Goal: Transaction & Acquisition: Obtain resource

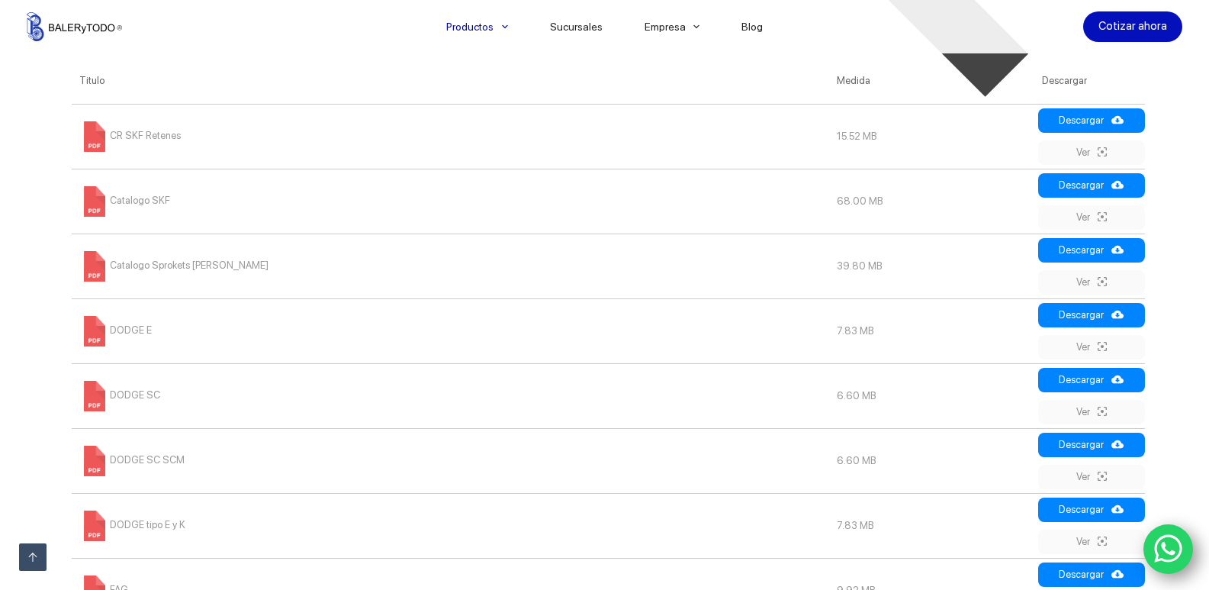
click at [142, 137] on span "CR SKF Retenes" at bounding box center [129, 135] width 101 height 11
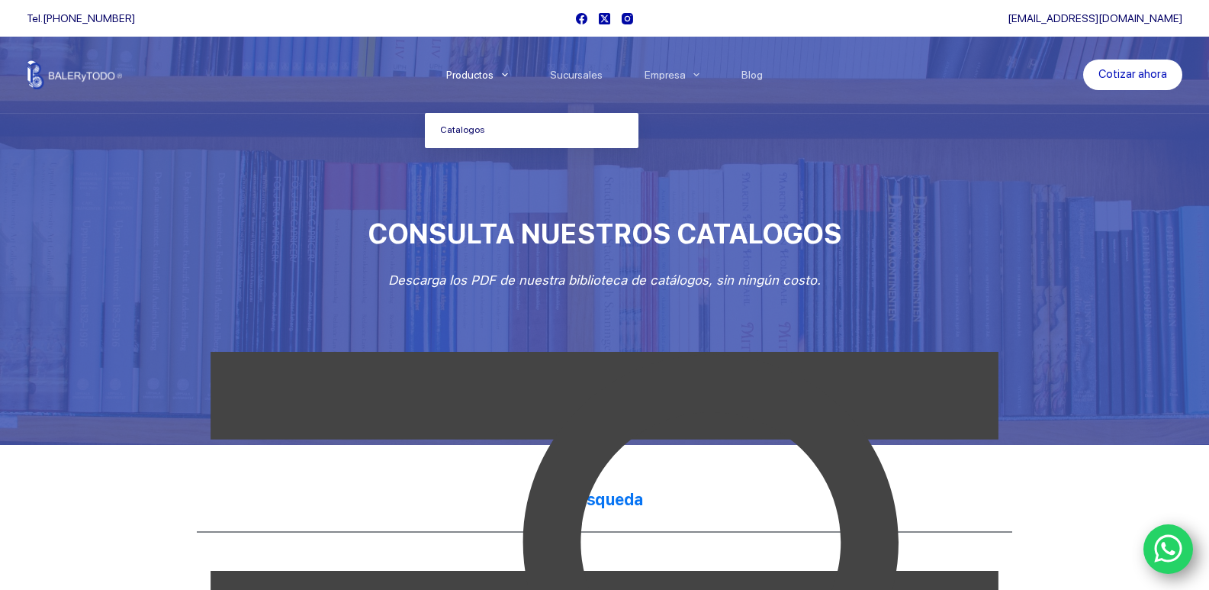
click at [508, 72] on icon "Menu Principal" at bounding box center [505, 75] width 6 height 6
click at [508, 76] on icon "Menu Principal" at bounding box center [505, 75] width 6 height 6
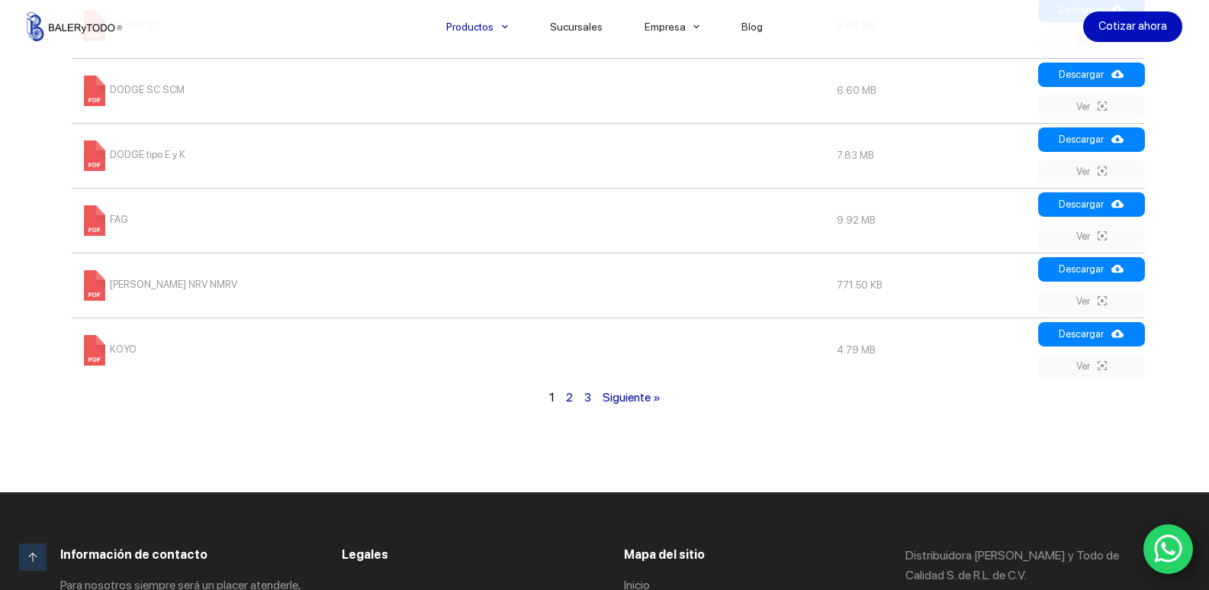
scroll to position [1144, 0]
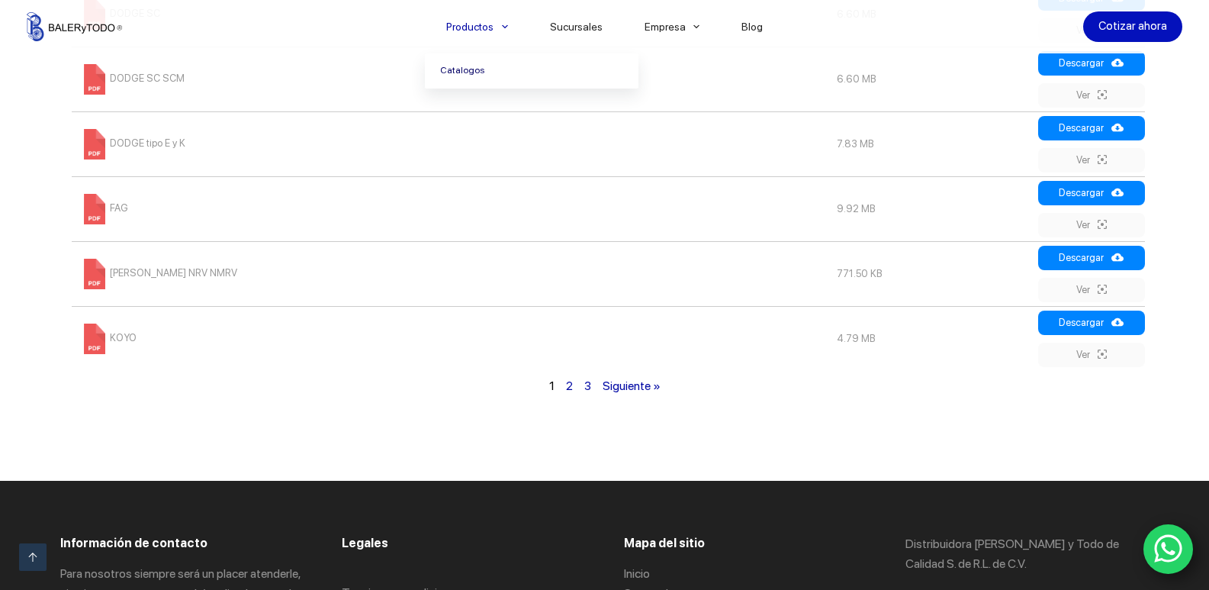
click at [507, 24] on span "Menu Principal" at bounding box center [505, 27] width 18 height 18
click at [637, 390] on link "Siguiente »" at bounding box center [632, 385] width 58 height 14
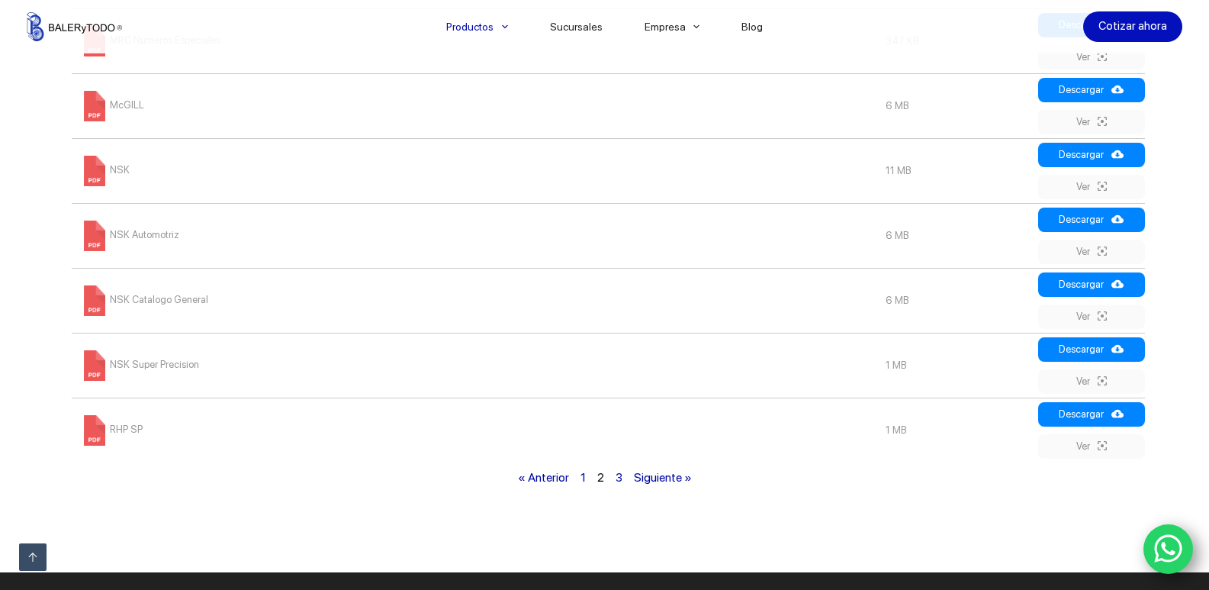
scroll to position [1080, 0]
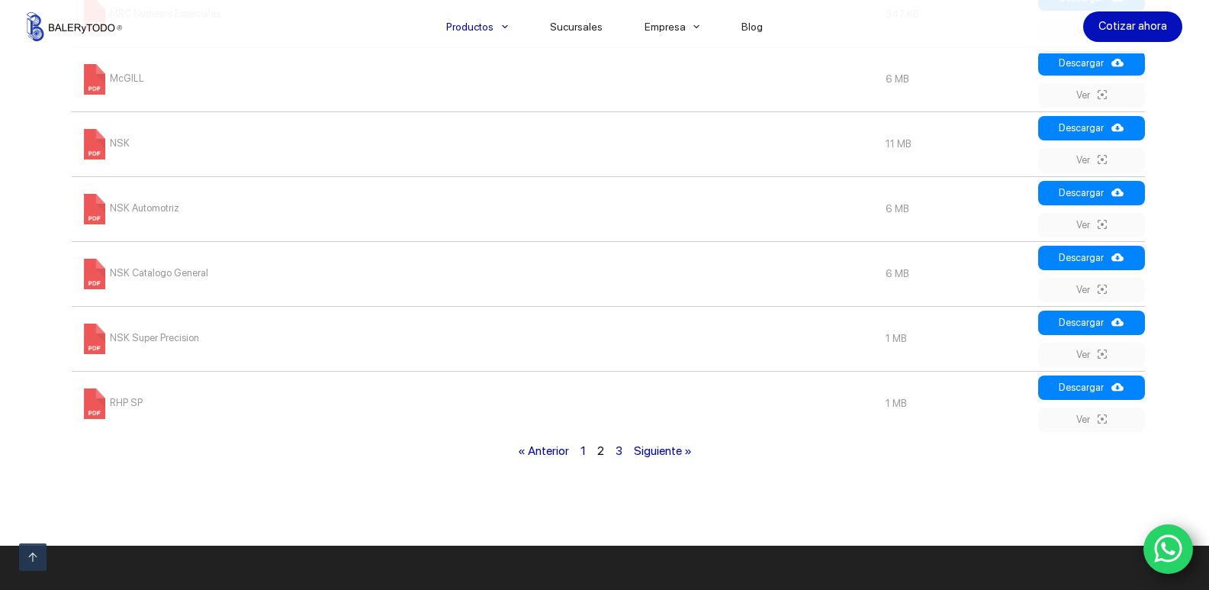
click at [153, 339] on link "NSK Super Precision" at bounding box center [139, 337] width 120 height 11
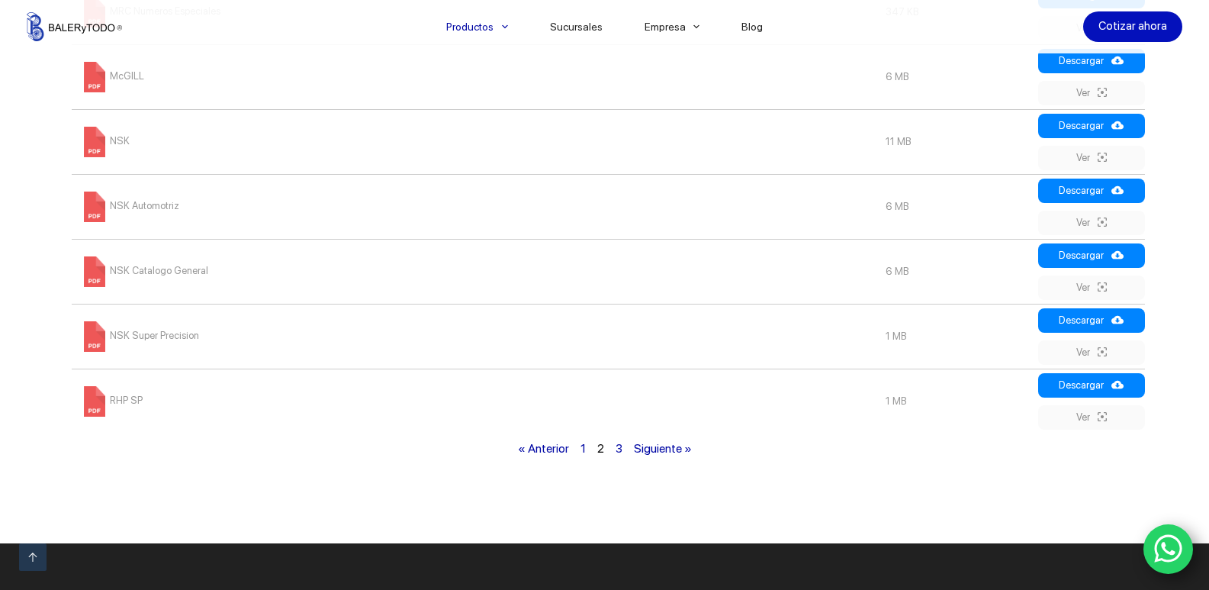
scroll to position [1068, 0]
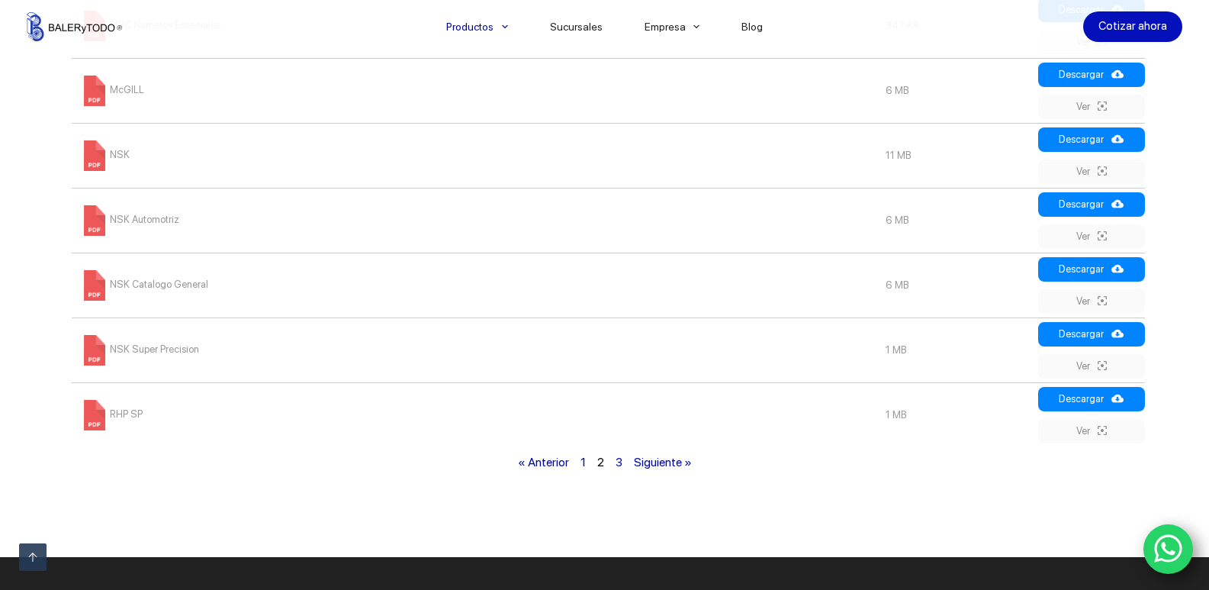
click at [597, 467] on span "2" at bounding box center [600, 462] width 7 height 14
click at [124, 414] on link "RHP SP" at bounding box center [110, 413] width 63 height 11
click at [176, 286] on link "NSK Catalogo General" at bounding box center [143, 283] width 129 height 11
click at [111, 93] on link "McGILL" at bounding box center [111, 89] width 65 height 11
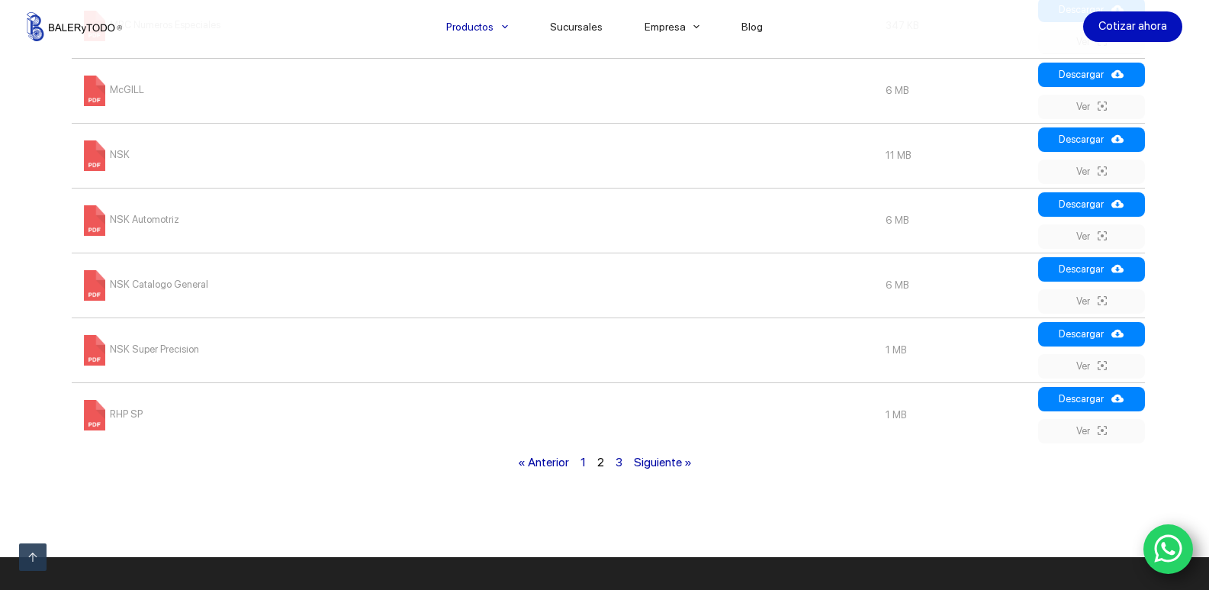
click at [621, 467] on link "3" at bounding box center [619, 462] width 7 height 14
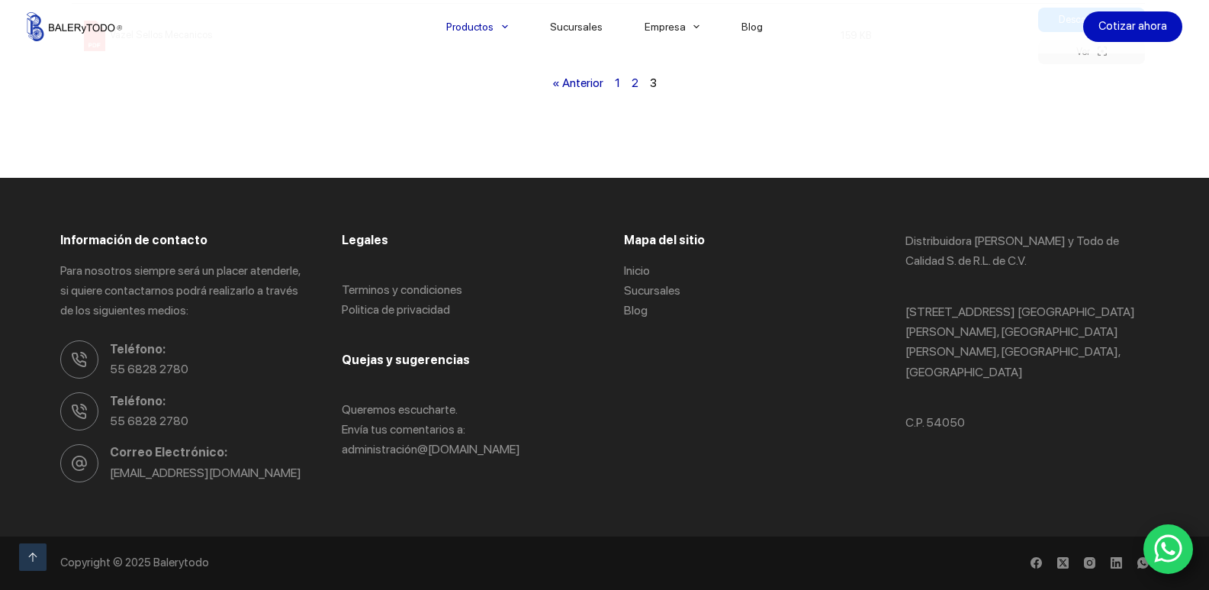
scroll to position [1323, 0]
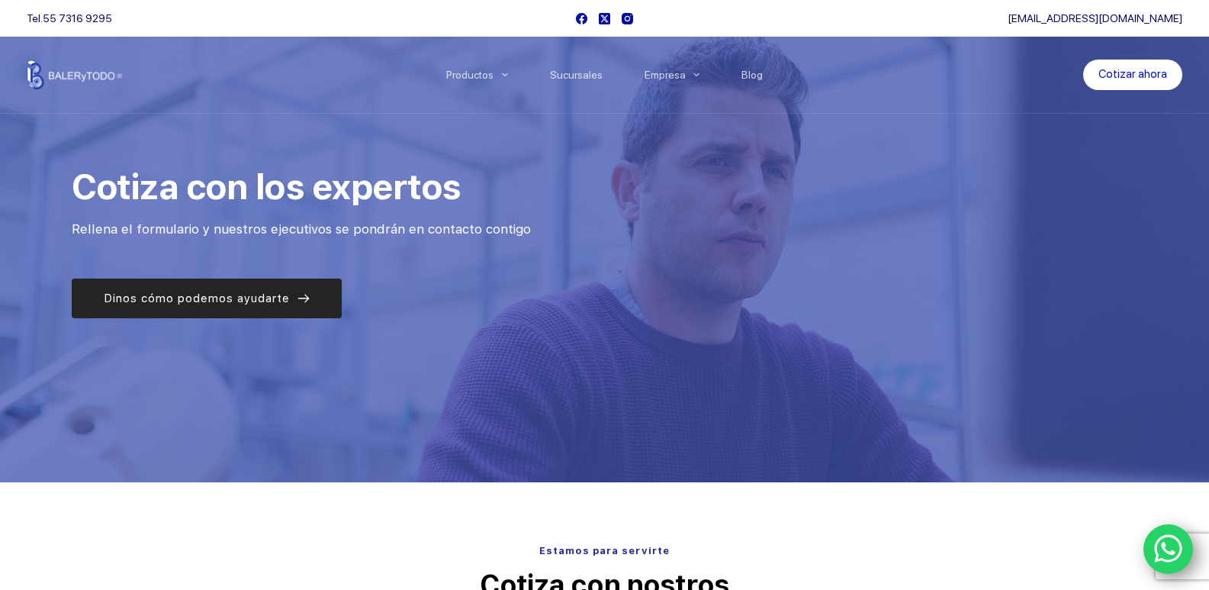
click at [253, 305] on span "Dinos cómo podemos ayudarte" at bounding box center [197, 298] width 186 height 18
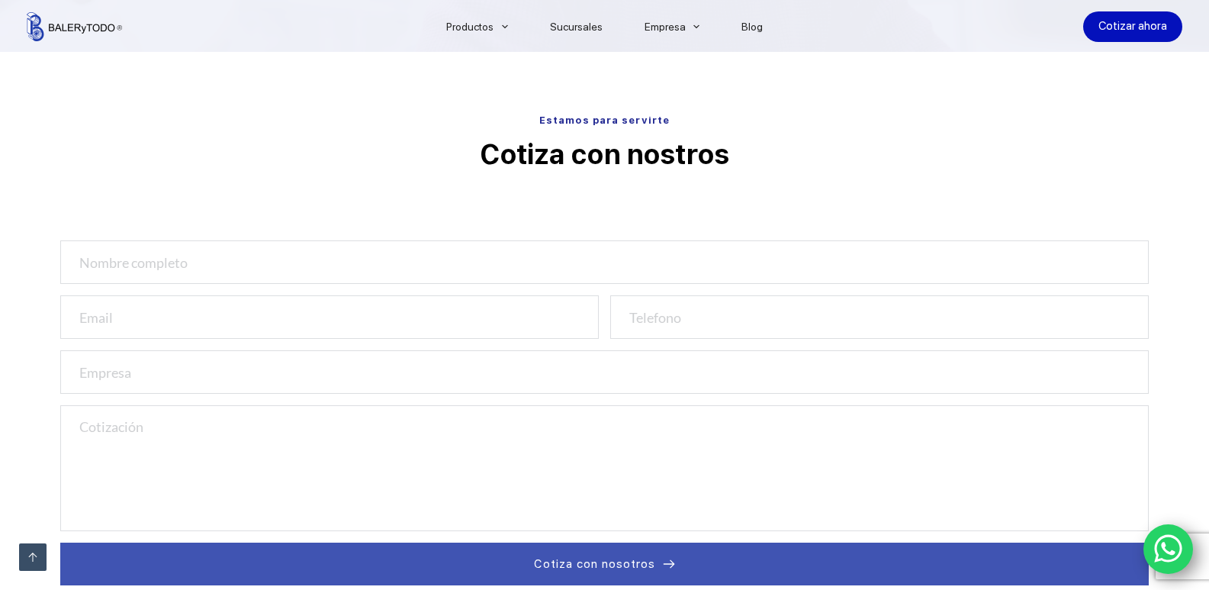
scroll to position [482, 0]
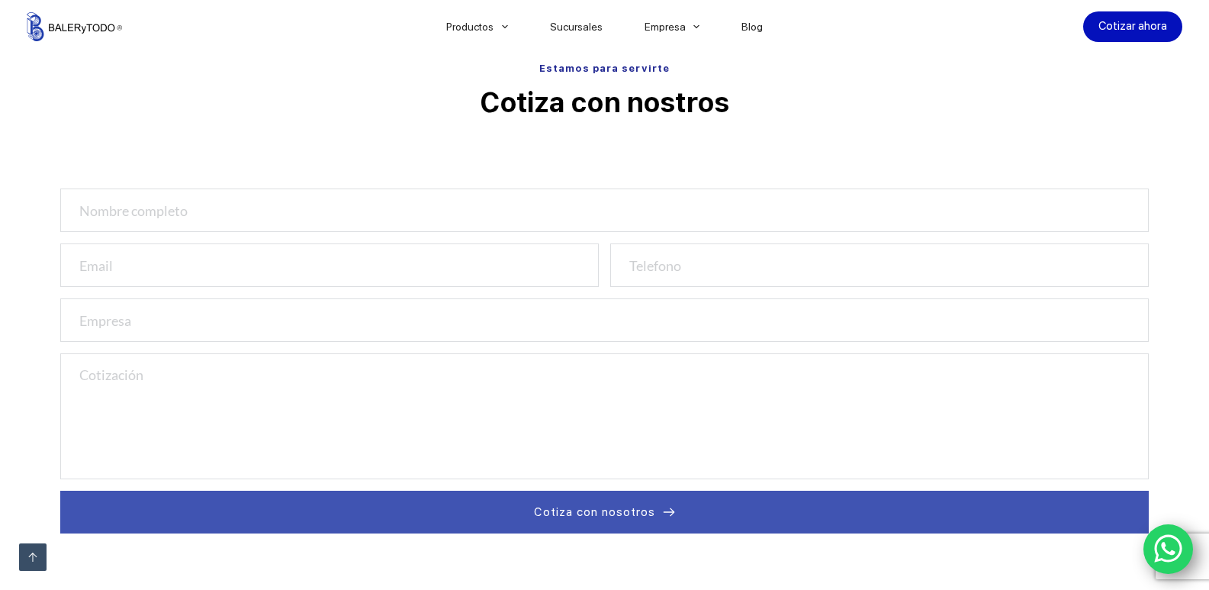
click at [188, 214] on input "text" at bounding box center [604, 209] width 1089 height 43
